Goal: Obtain resource: Download file/media

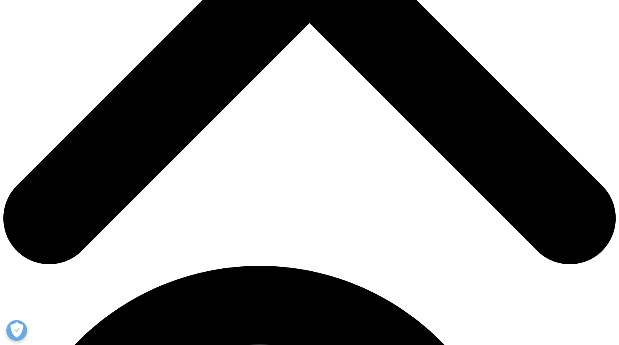
scroll to position [818, 492]
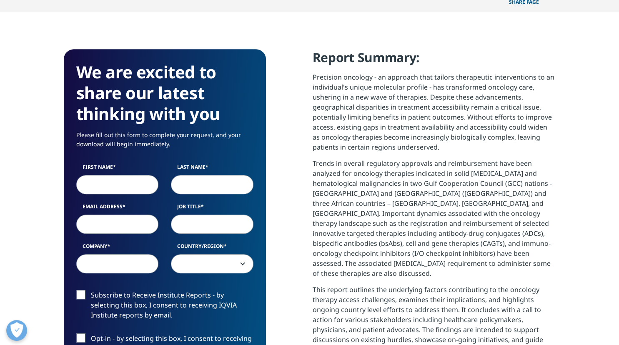
click at [109, 184] on input "First Name" at bounding box center [117, 184] width 83 height 19
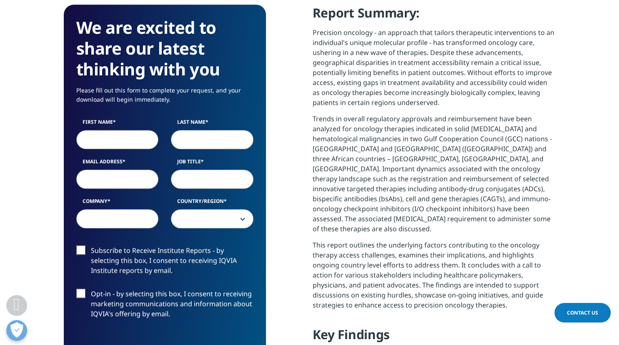
click at [87, 140] on input "First Name" at bounding box center [117, 139] width 83 height 19
type input "[PERSON_NAME]"
click at [183, 139] on input "Last Name" at bounding box center [212, 139] width 83 height 19
type input "Dembowsky"
click at [98, 180] on input "Email Address" at bounding box center [117, 179] width 83 height 19
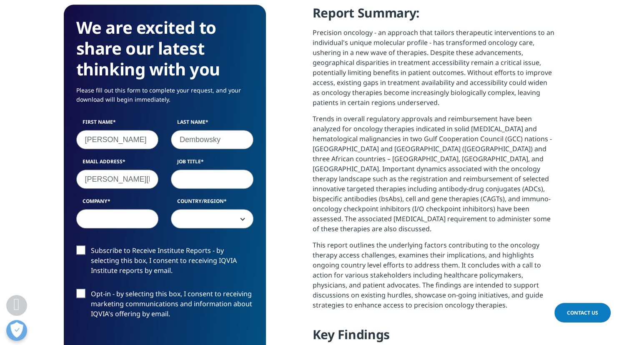
type input "[PERSON_NAME][EMAIL_ADDRESS][DOMAIN_NAME]"
click at [196, 177] on input "Job Title" at bounding box center [212, 179] width 83 height 19
type input "CEO"
click at [99, 217] on input "Company" at bounding box center [117, 218] width 83 height 19
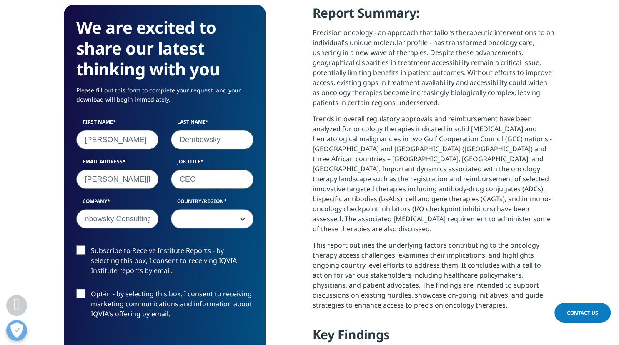
type input "Dembowsky Consulting"
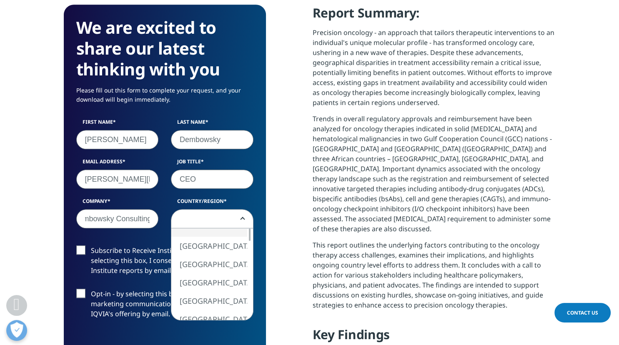
click at [211, 221] on span at bounding box center [212, 219] width 82 height 19
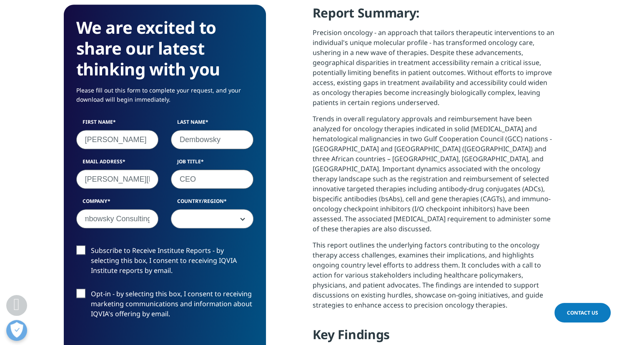
click at [198, 218] on span at bounding box center [212, 219] width 82 height 19
click at [192, 220] on span at bounding box center [212, 219] width 82 height 19
click at [187, 218] on span at bounding box center [212, 219] width 82 height 19
click at [80, 294] on label "Opt-in - by selecting this box, I consent to receiving marketing communications…" at bounding box center [164, 306] width 177 height 35
click at [91, 289] on input "Opt-in - by selecting this box, I consent to receiving marketing communications…" at bounding box center [91, 289] width 0 height 0
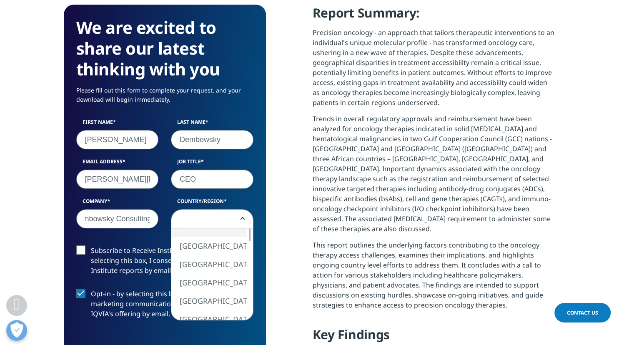
click at [241, 219] on b at bounding box center [241, 219] width 0 height 0
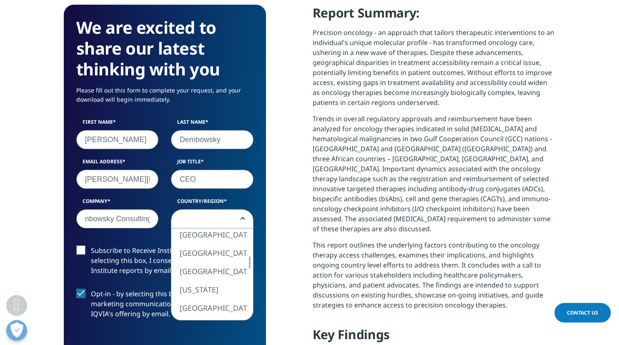
select select "[GEOGRAPHIC_DATA]"
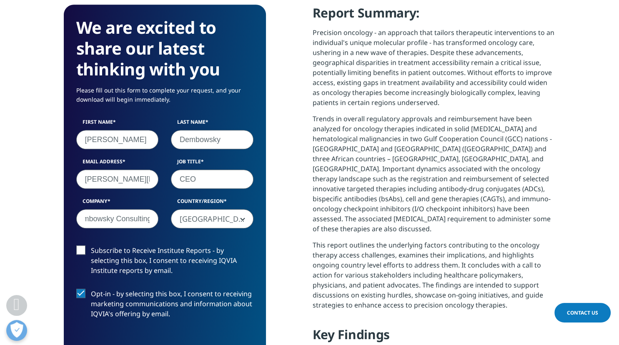
click at [82, 249] on label "Subscribe to Receive Institute Reports - by selecting this box, I consent to re…" at bounding box center [164, 262] width 177 height 35
click at [91, 245] on input "Subscribe to Receive Institute Reports - by selecting this box, I consent to re…" at bounding box center [91, 245] width 0 height 0
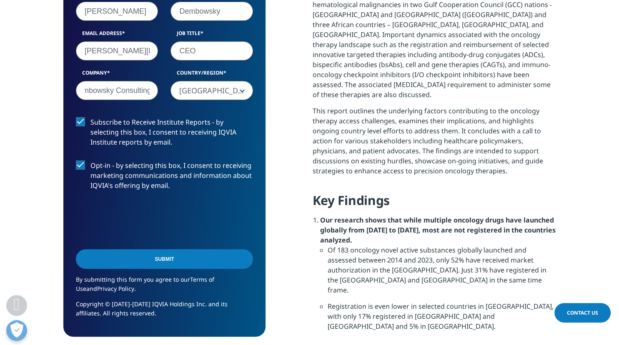
scroll to position [540, 0]
click at [161, 257] on input "Submit" at bounding box center [164, 259] width 177 height 20
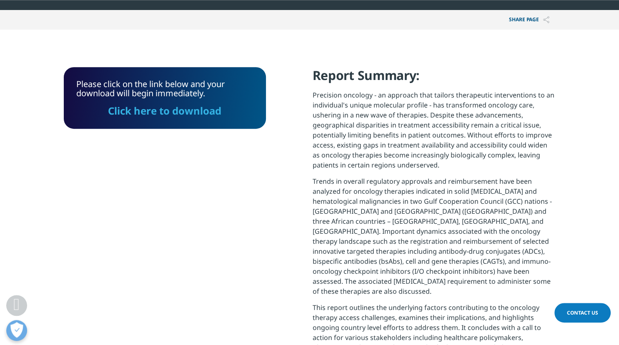
scroll to position [339, 0]
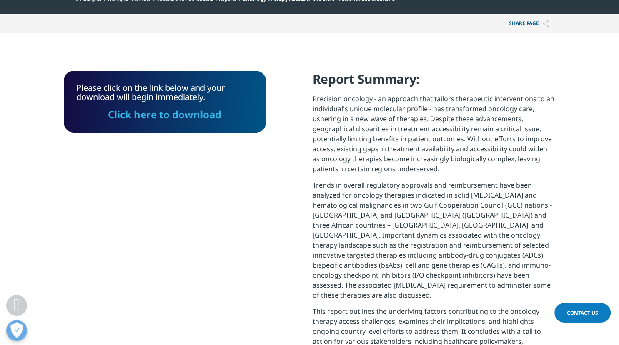
click at [171, 116] on link "Click here to download" at bounding box center [164, 115] width 113 height 14
